Goal: Task Accomplishment & Management: Use online tool/utility

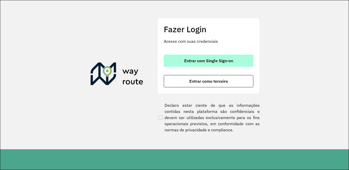
click at [201, 61] on span "Entrar com Single Sign-on" at bounding box center [208, 61] width 49 height 4
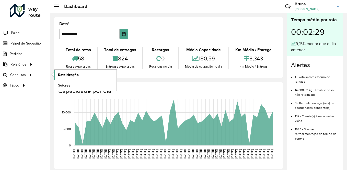
click at [63, 77] on span "Roteirização" at bounding box center [68, 74] width 21 height 5
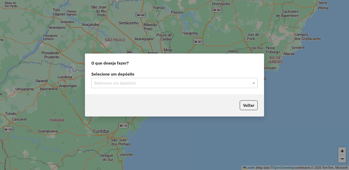
click at [196, 81] on input "text" at bounding box center [169, 83] width 151 height 6
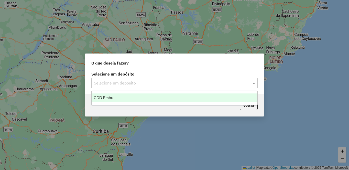
click at [126, 100] on div "CDD Embu" at bounding box center [175, 97] width 166 height 9
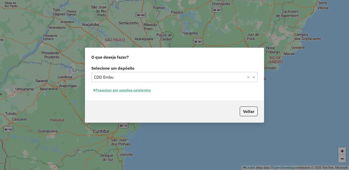
click at [126, 90] on button "Pesquisar por sessões existentes" at bounding box center [122, 90] width 62 height 8
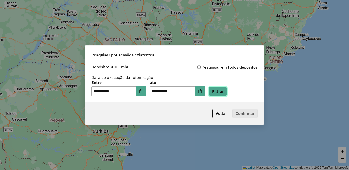
click at [227, 91] on button "Filtrar" at bounding box center [218, 91] width 18 height 10
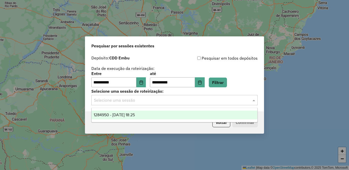
click at [128, 100] on input "text" at bounding box center [169, 100] width 151 height 6
click at [126, 115] on span "1284950 - 29/09/2025 18:25" at bounding box center [114, 115] width 41 height 4
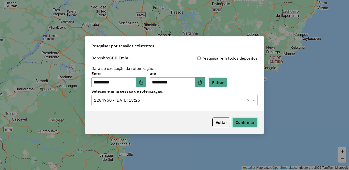
click at [246, 119] on button "Confirmar" at bounding box center [244, 122] width 25 height 10
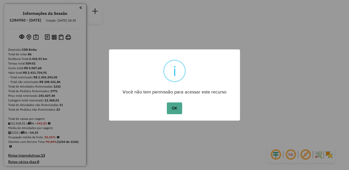
scroll to position [218, 0]
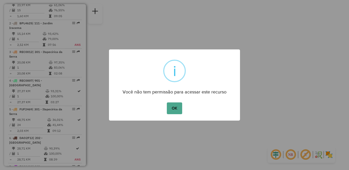
click at [165, 108] on div "OK No Cancel" at bounding box center [174, 108] width 131 height 14
click at [172, 110] on button "OK" at bounding box center [174, 108] width 15 height 12
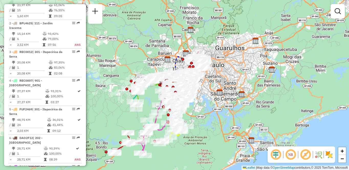
click at [292, 157] on em at bounding box center [291, 154] width 12 height 12
click at [309, 155] on em at bounding box center [305, 154] width 12 height 12
click at [329, 155] on img at bounding box center [329, 154] width 8 height 8
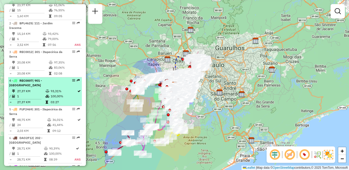
click at [45, 92] on li "4 - REC0007 | 901 - [GEOGRAPHIC_DATA] 27,37 KM 93,31% / 1 100,00% = 27,37 KM 03…" at bounding box center [45, 91] width 74 height 29
select select "**********"
